Goal: Information Seeking & Learning: Learn about a topic

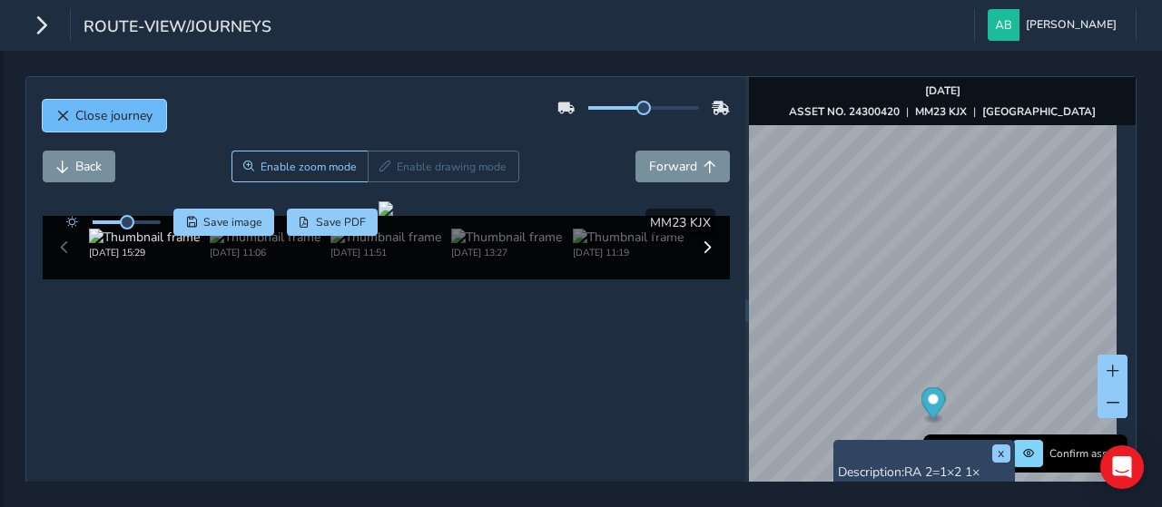
click at [98, 113] on span "Close journey" at bounding box center [113, 115] width 77 height 17
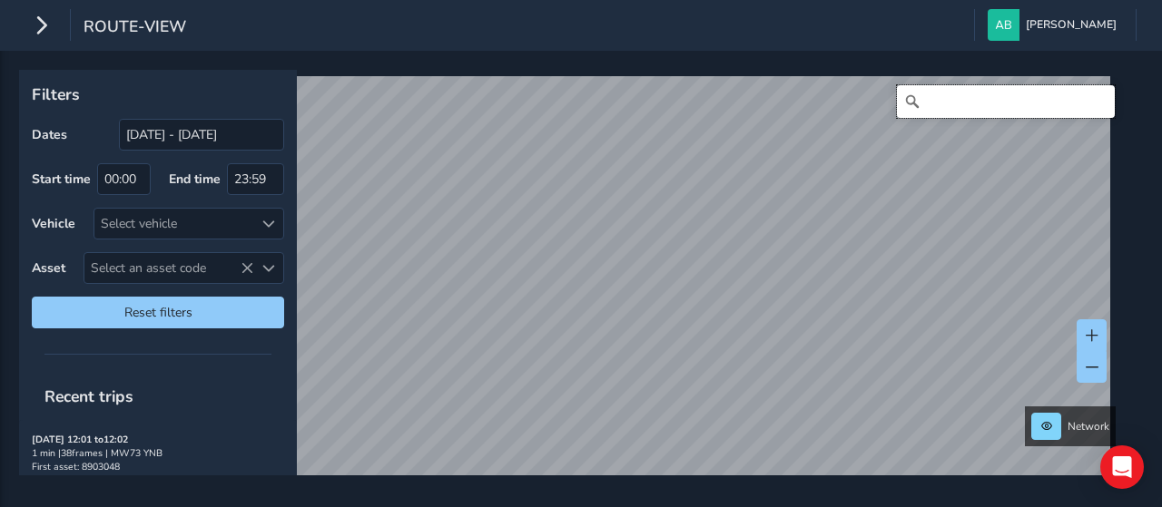
click at [931, 101] on input "Search" at bounding box center [1006, 101] width 218 height 33
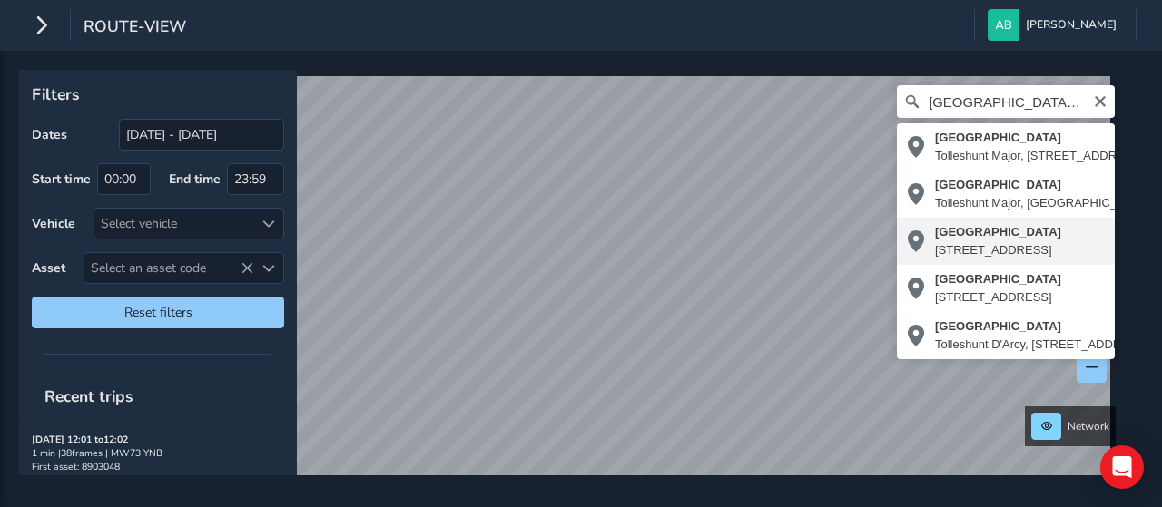
type input "[STREET_ADDRESS]"
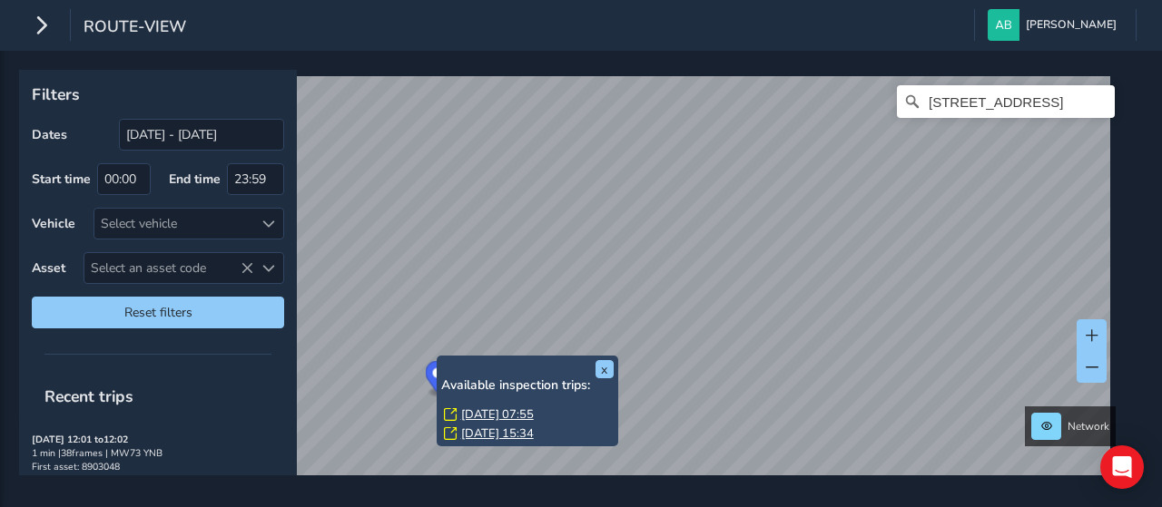
click at [438, 358] on div "x Available inspection trips: [GEOGRAPHIC_DATA][DATE] 07:55 [DATE] 15:34" at bounding box center [526, 401] width 181 height 91
click at [479, 413] on link "[DATE] 07:55" at bounding box center [497, 415] width 73 height 16
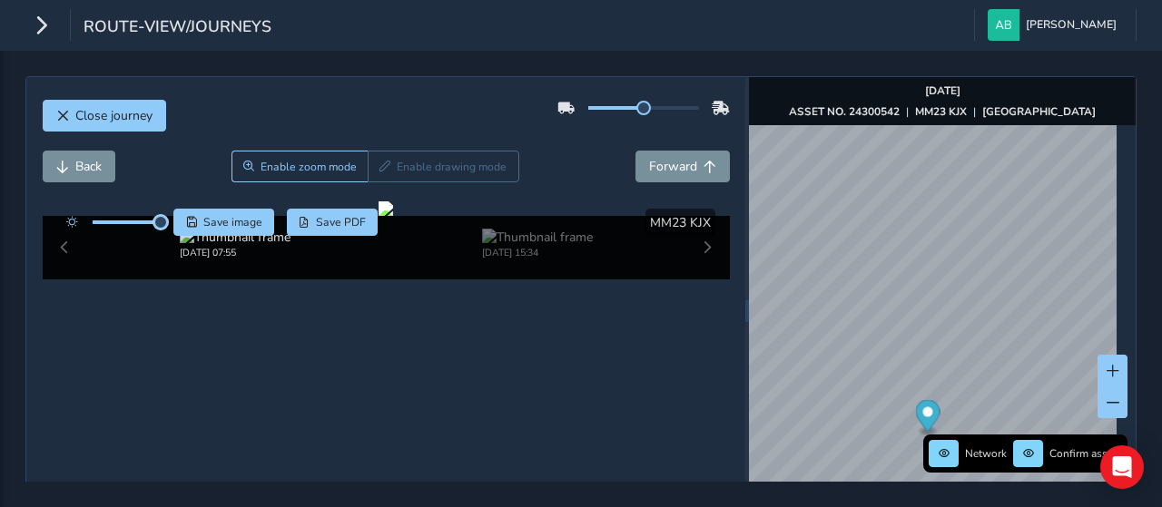
drag, startPoint x: 129, startPoint y: 225, endPoint x: 165, endPoint y: 230, distance: 36.7
click at [165, 230] on div "Save image Save PDF" at bounding box center [217, 222] width 321 height 27
click at [684, 162] on span "Forward" at bounding box center [673, 166] width 48 height 17
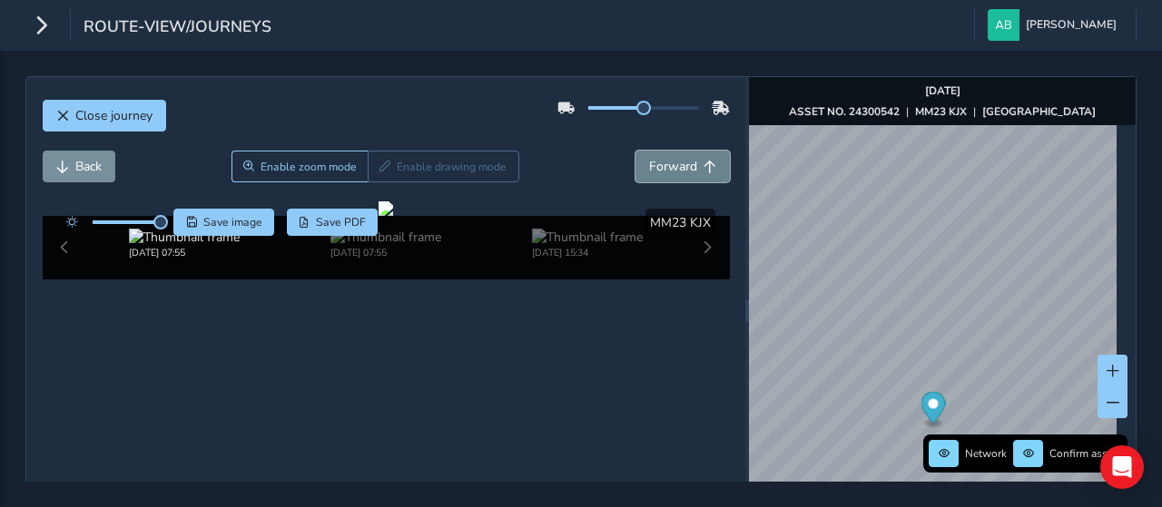
click at [684, 162] on span "Forward" at bounding box center [673, 166] width 48 height 17
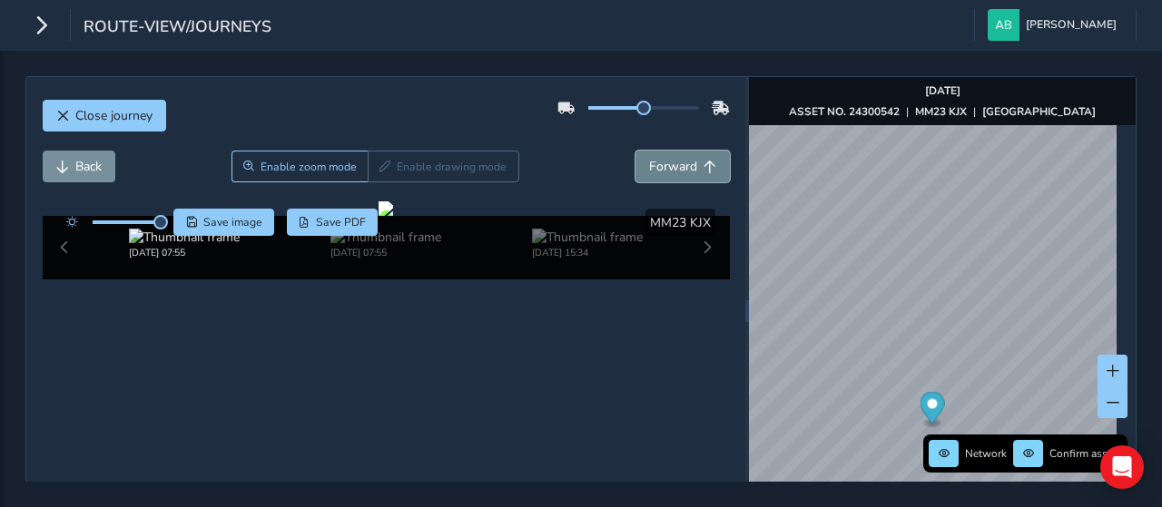
click at [684, 162] on span "Forward" at bounding box center [673, 166] width 48 height 17
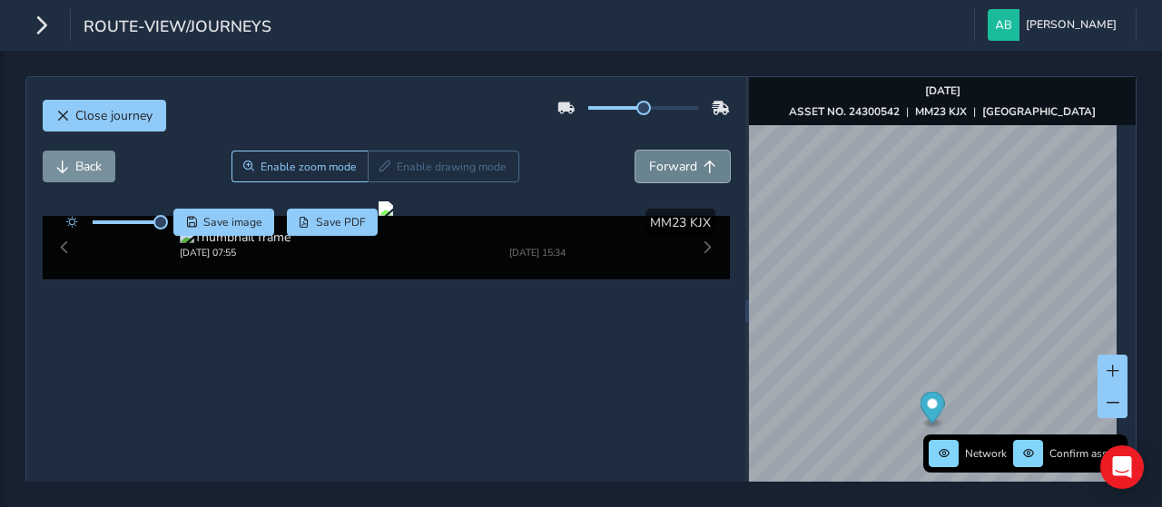
click at [684, 162] on span "Forward" at bounding box center [673, 166] width 48 height 17
click at [689, 161] on button "Forward" at bounding box center [682, 167] width 94 height 32
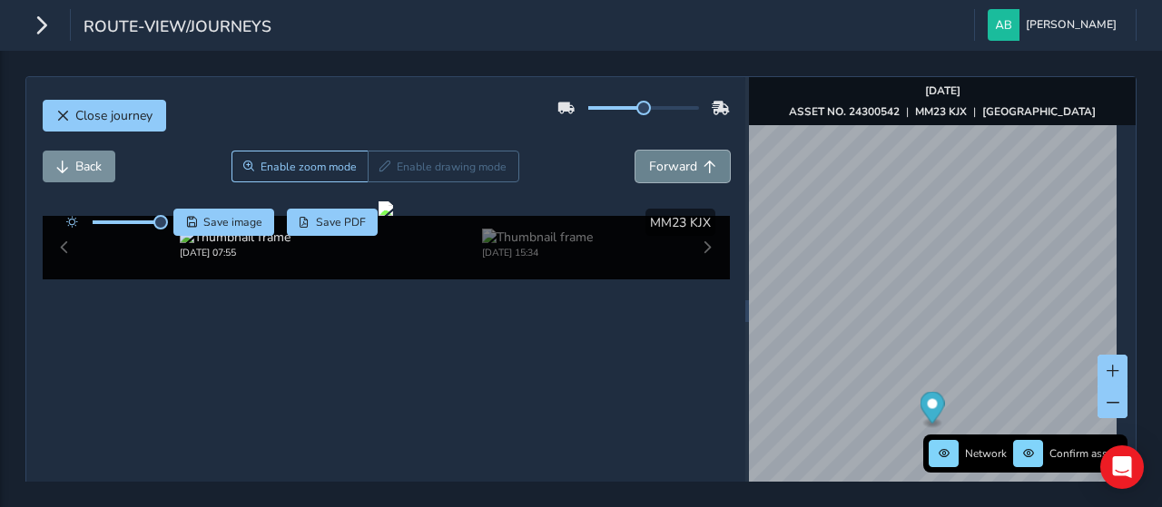
click at [689, 161] on button "Forward" at bounding box center [682, 167] width 94 height 32
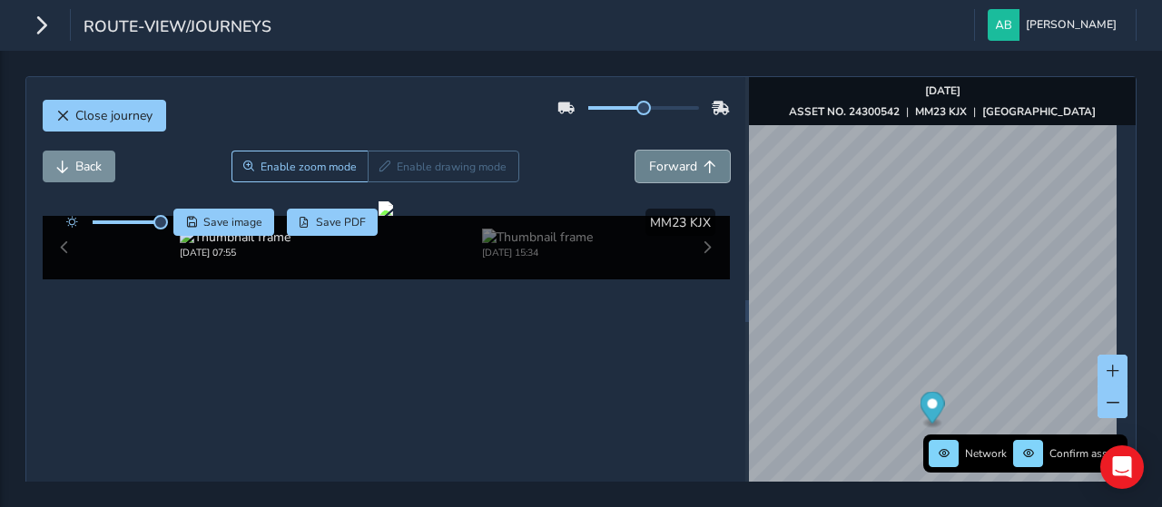
click at [689, 161] on button "Forward" at bounding box center [682, 167] width 94 height 32
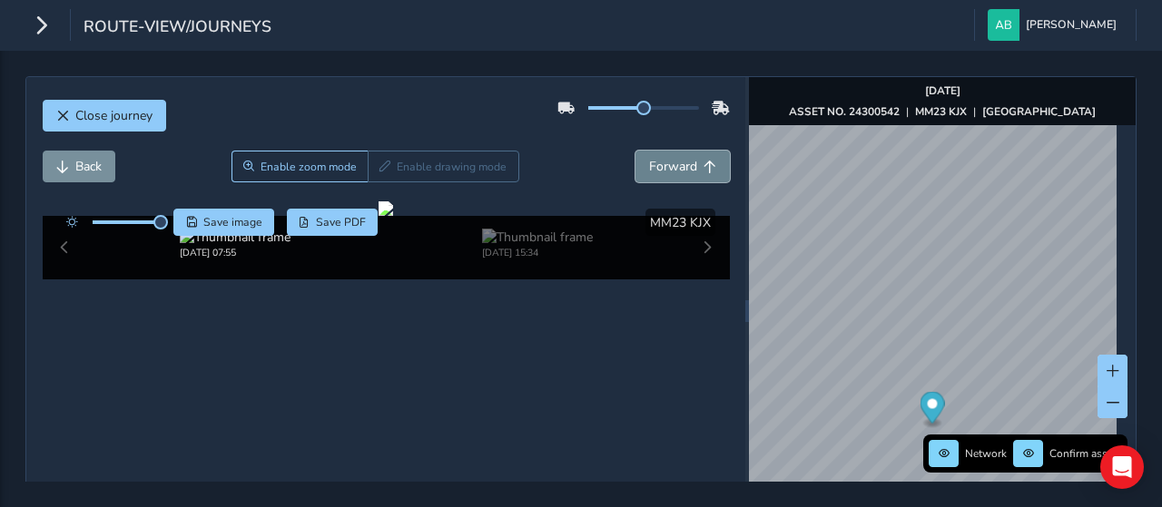
click at [689, 161] on button "Forward" at bounding box center [682, 167] width 94 height 32
click at [697, 161] on button "Forward" at bounding box center [682, 167] width 94 height 32
click at [113, 113] on span "Close journey" at bounding box center [113, 115] width 77 height 17
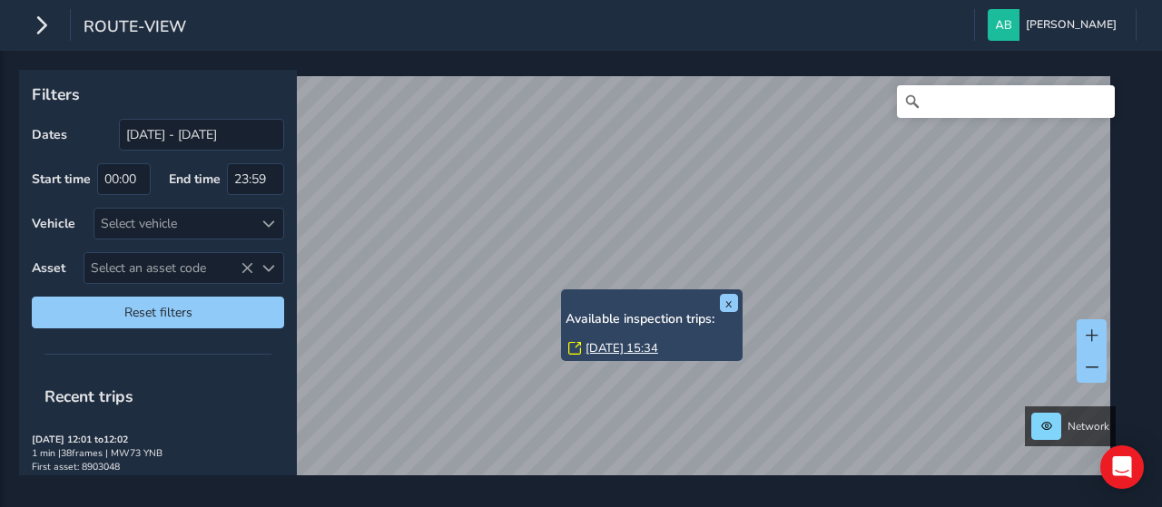
click at [563, 295] on div "x Available inspection trips: [GEOGRAPHIC_DATA][DATE] 15:34" at bounding box center [651, 325] width 181 height 72
click at [588, 348] on link "[DATE] 15:34" at bounding box center [621, 348] width 73 height 16
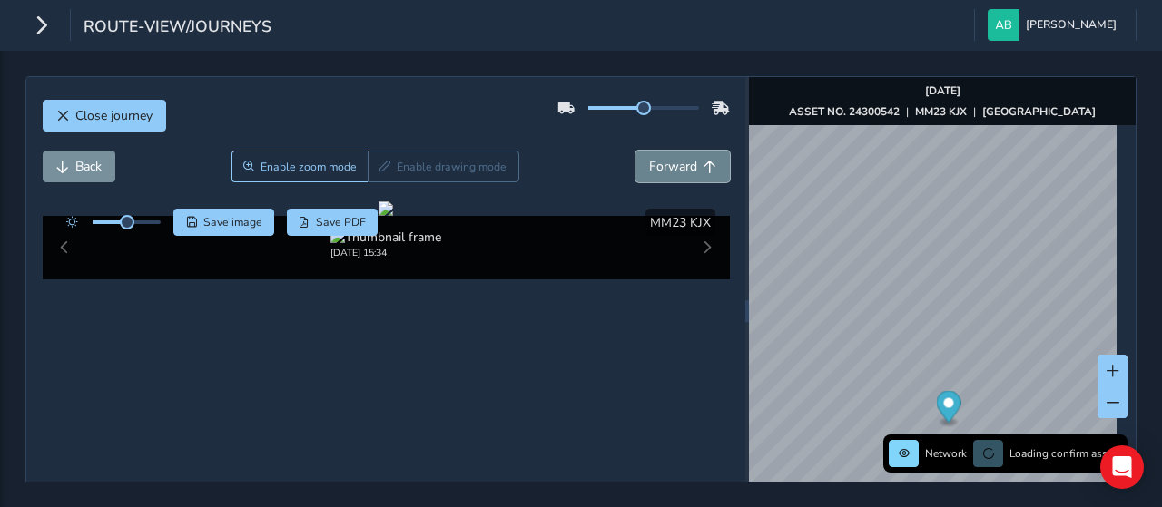
click at [673, 164] on span "Forward" at bounding box center [673, 166] width 48 height 17
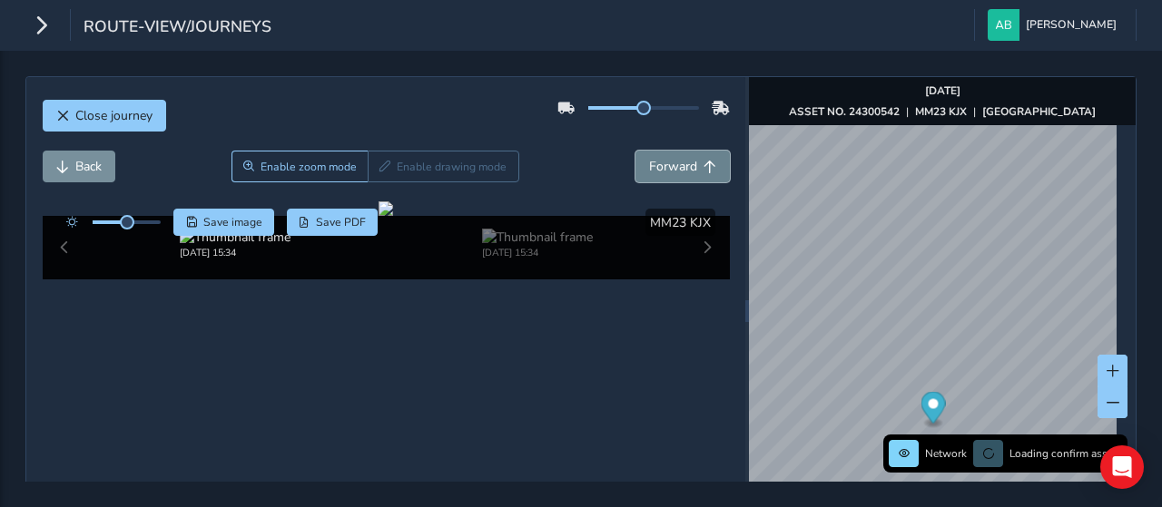
click at [673, 164] on span "Forward" at bounding box center [673, 166] width 48 height 17
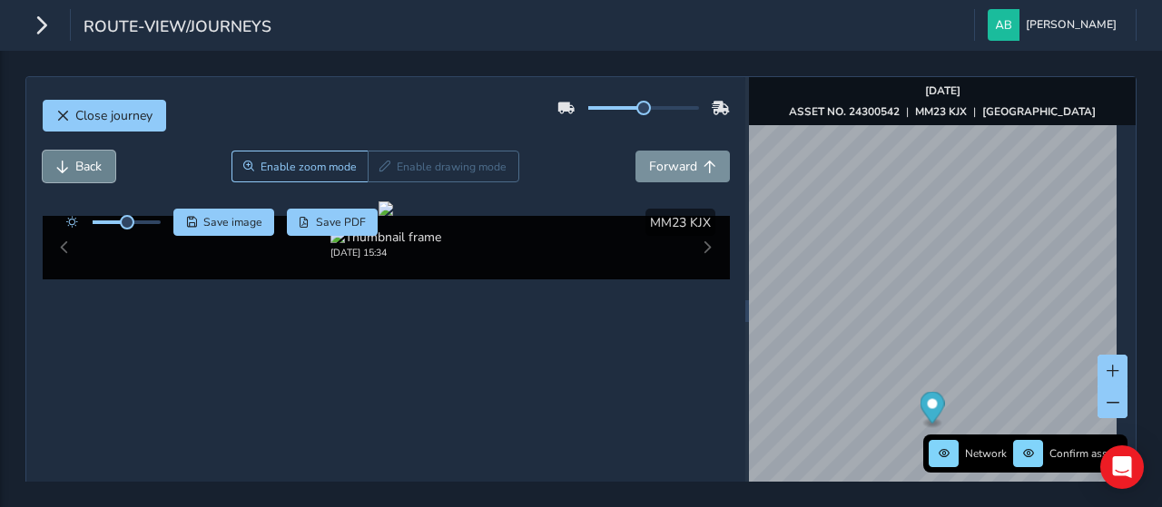
click at [84, 164] on span "Back" at bounding box center [88, 166] width 26 height 17
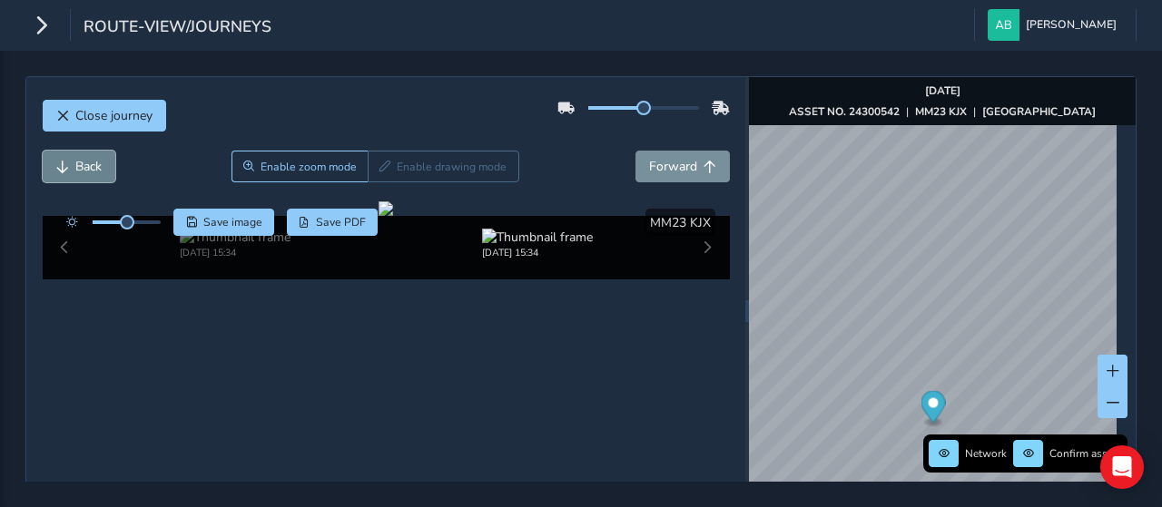
click at [84, 164] on span "Back" at bounding box center [88, 166] width 26 height 17
